Goal: Transaction & Acquisition: Purchase product/service

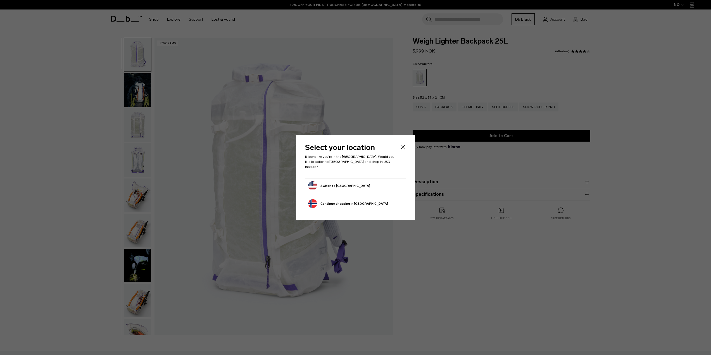
click at [344, 185] on button "Switch to [GEOGRAPHIC_DATA]" at bounding box center [339, 185] width 62 height 9
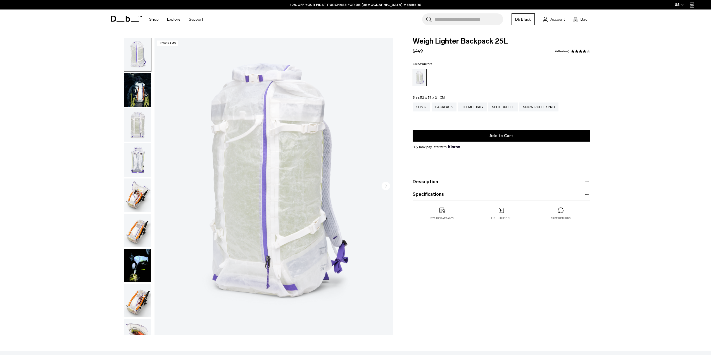
click at [141, 87] on img "button" at bounding box center [137, 90] width 27 height 34
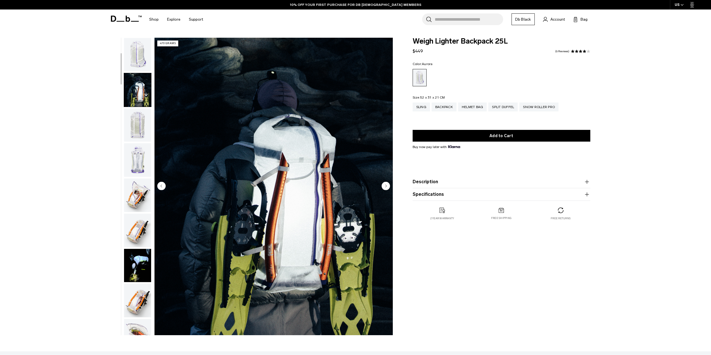
scroll to position [35, 0]
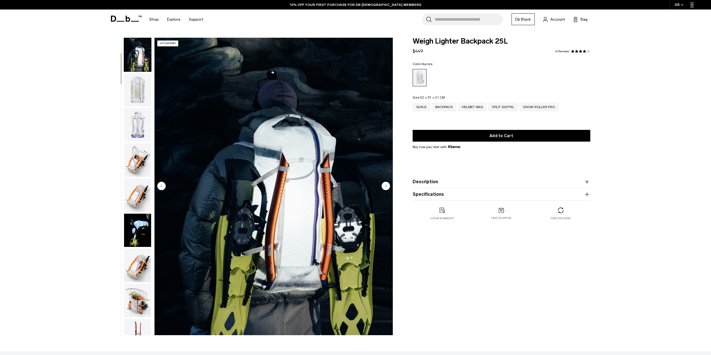
click at [136, 118] on img "button" at bounding box center [137, 125] width 27 height 34
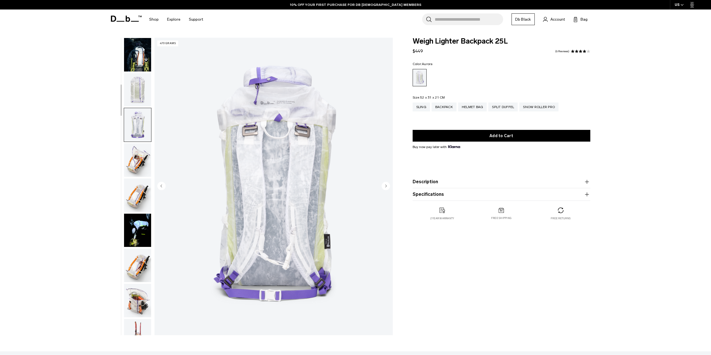
scroll to position [105, 0]
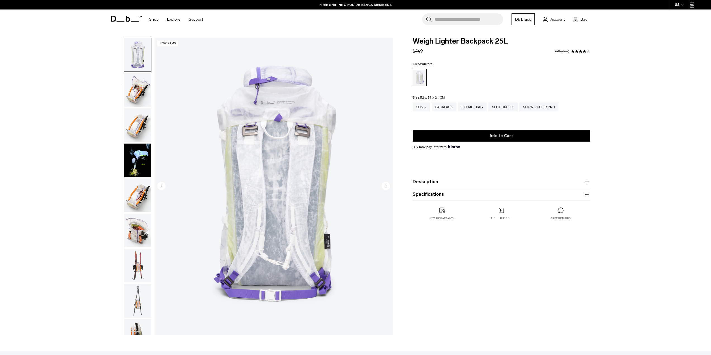
click at [136, 118] on img "button" at bounding box center [137, 125] width 27 height 34
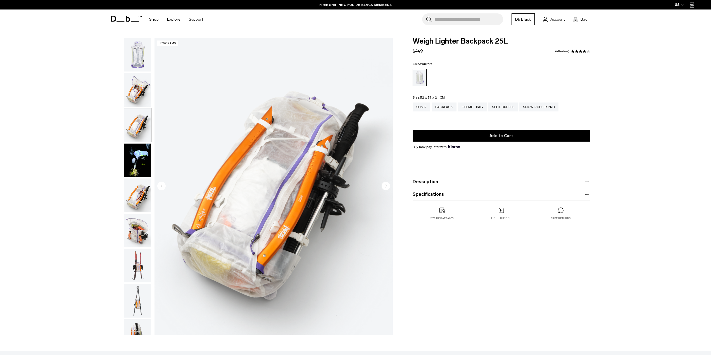
scroll to position [176, 0]
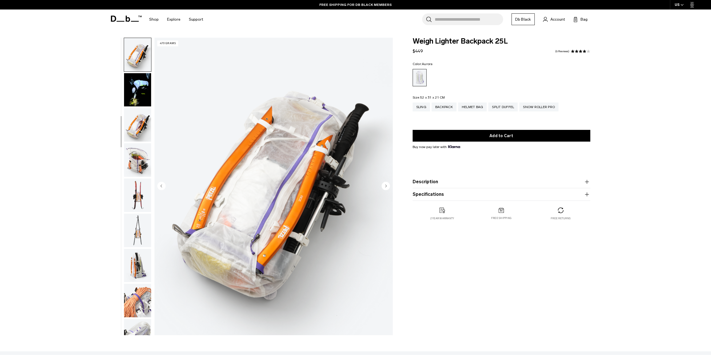
click at [136, 118] on img "button" at bounding box center [137, 125] width 27 height 34
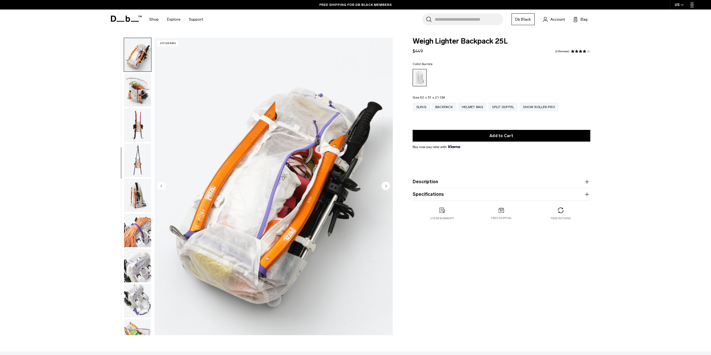
click at [136, 118] on img "button" at bounding box center [137, 125] width 27 height 34
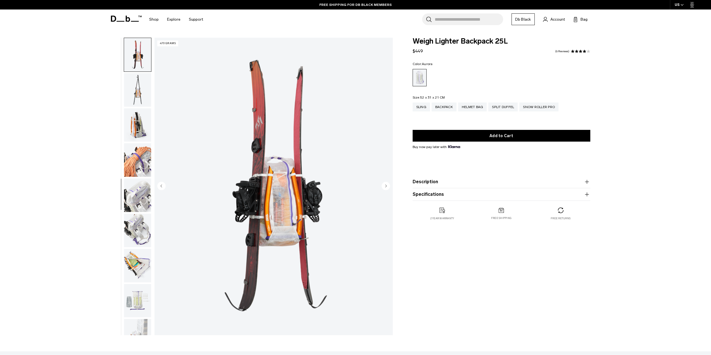
click at [136, 118] on img "button" at bounding box center [137, 125] width 27 height 34
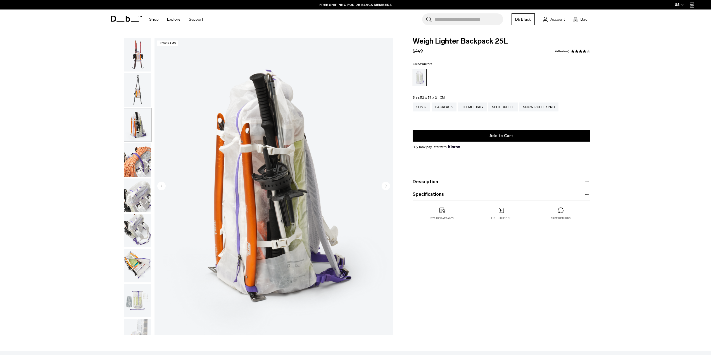
scroll to position [334, 0]
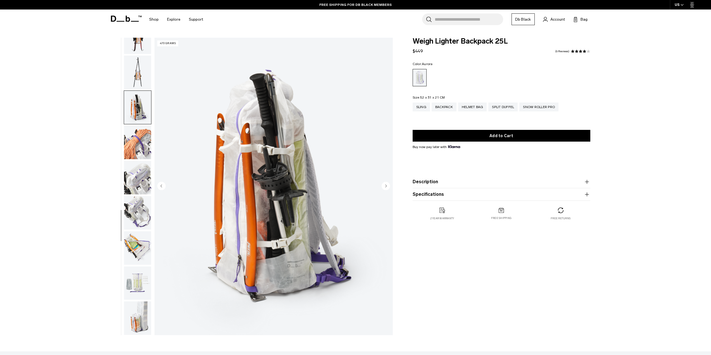
click at [136, 118] on img "button" at bounding box center [137, 108] width 27 height 34
click at [139, 249] on img "button" at bounding box center [137, 248] width 27 height 34
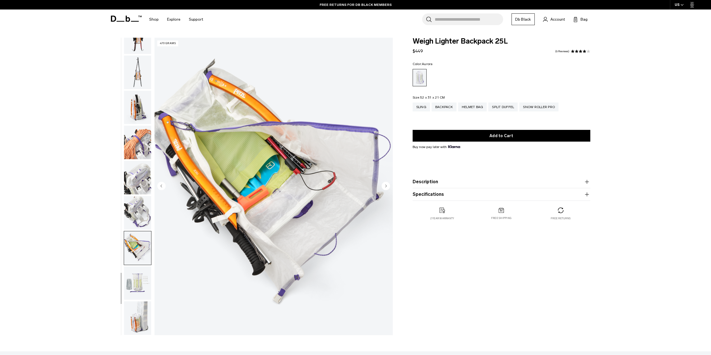
click at [139, 270] on img "button" at bounding box center [137, 283] width 27 height 34
